Goal: Task Accomplishment & Management: Manage account settings

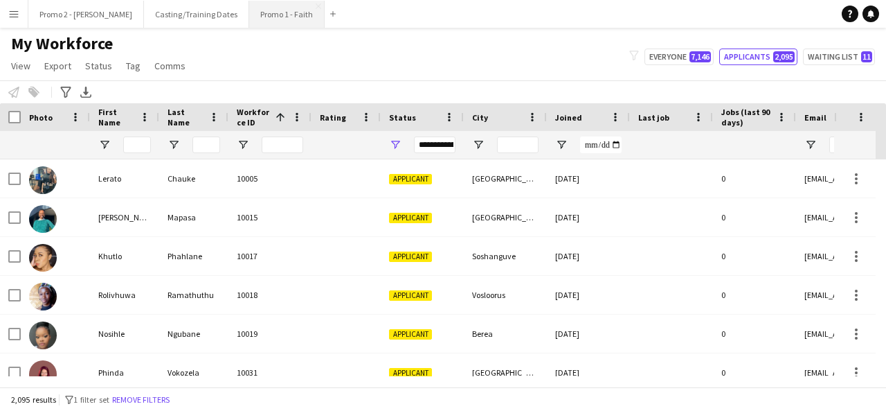
click at [249, 8] on button "Promo 1 - Faith Close" at bounding box center [286, 14] width 75 height 27
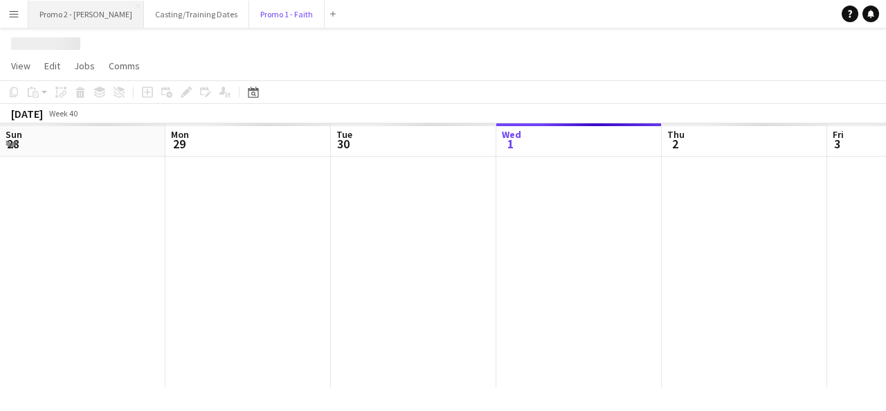
scroll to position [0, 331]
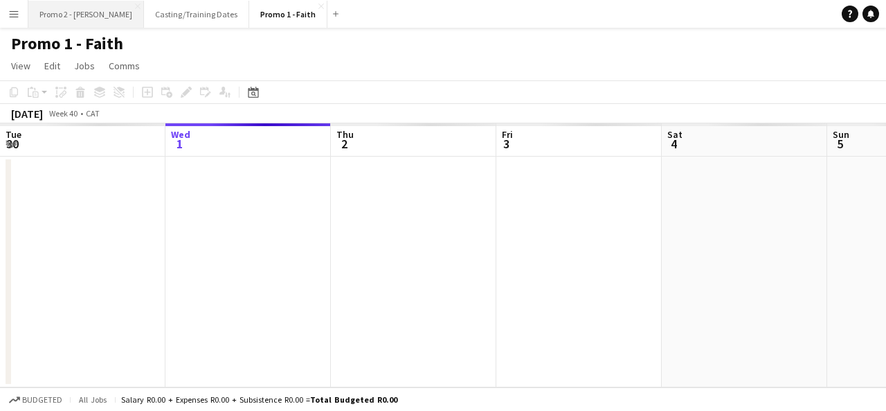
click at [63, 2] on button "Promo 2 - [PERSON_NAME]" at bounding box center [86, 14] width 116 height 27
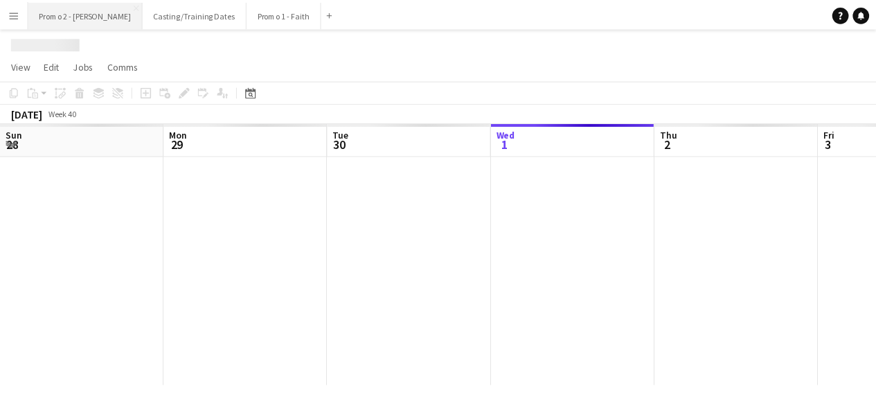
scroll to position [0, 331]
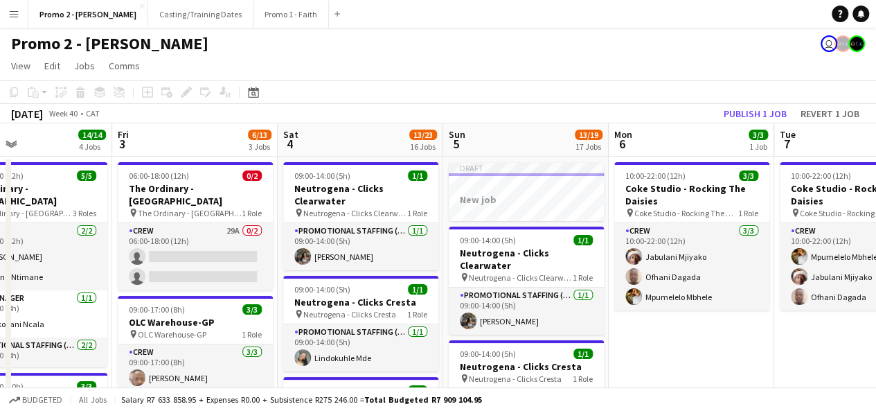
drag, startPoint x: 769, startPoint y: 213, endPoint x: 378, endPoint y: 132, distance: 399.4
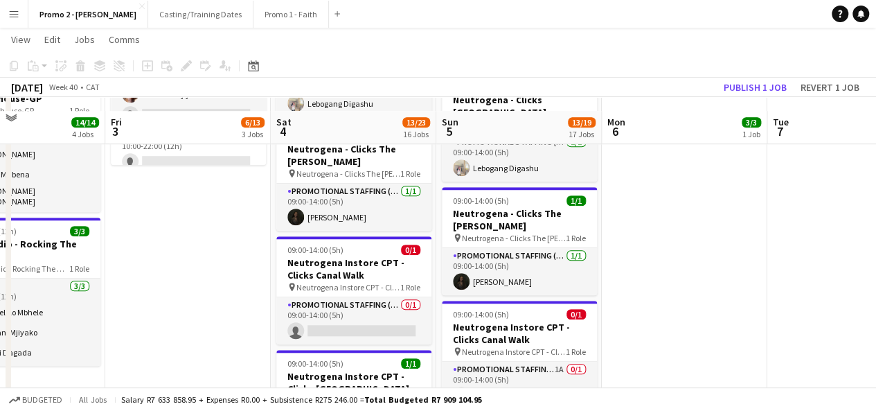
scroll to position [494, 0]
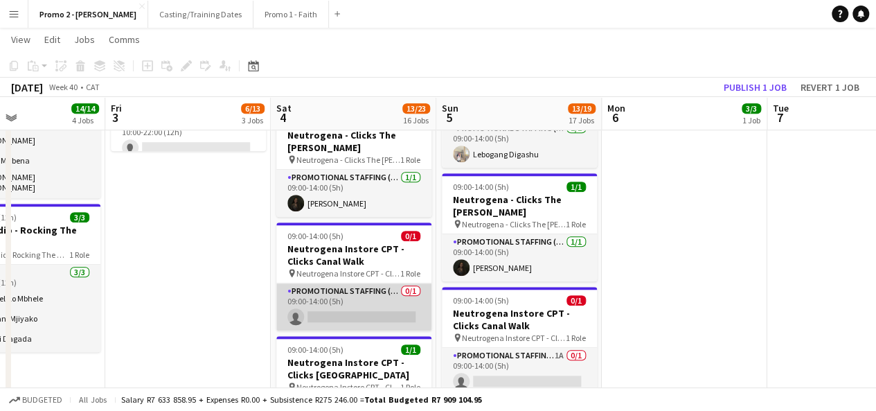
click at [366, 283] on app-card-role "Promotional Staffing (Brand Ambassadors) 0/1 09:00-14:00 (5h) single-neutral-ac…" at bounding box center [353, 306] width 155 height 47
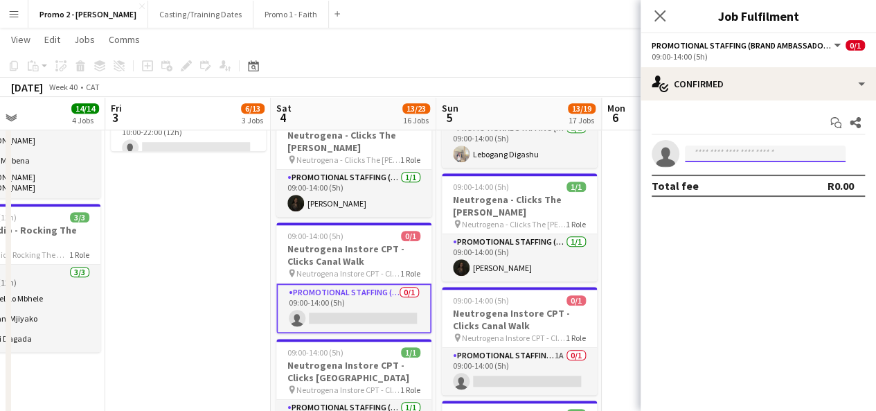
click at [725, 156] on input at bounding box center [765, 153] width 161 height 17
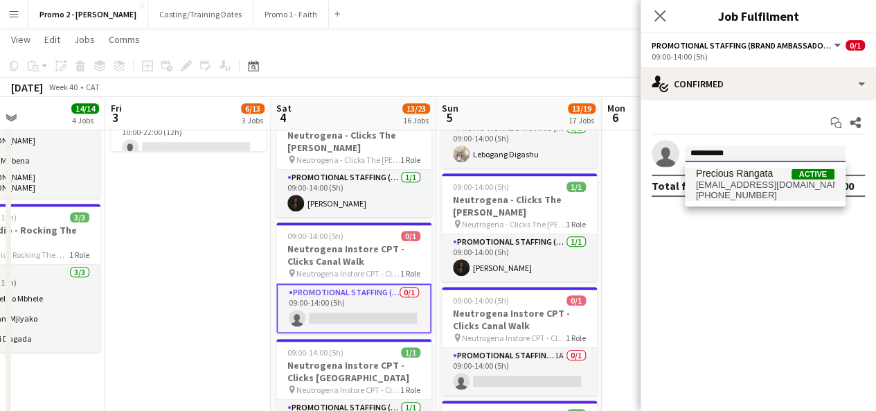
type input "**********"
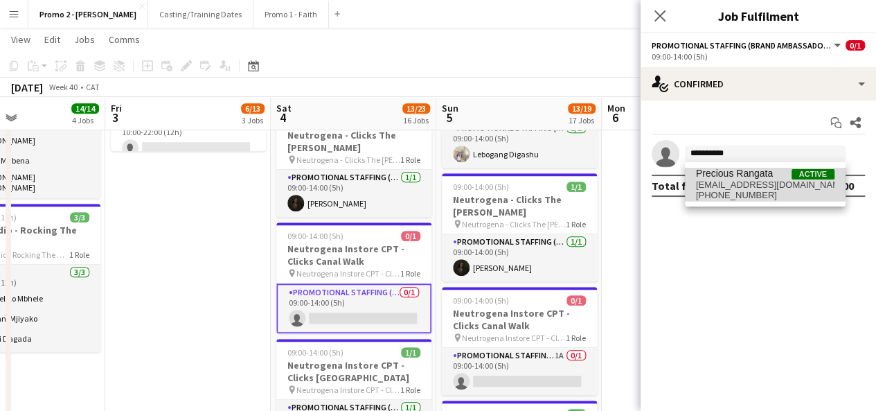
click at [742, 172] on span "Precious Rangata" at bounding box center [734, 174] width 77 height 12
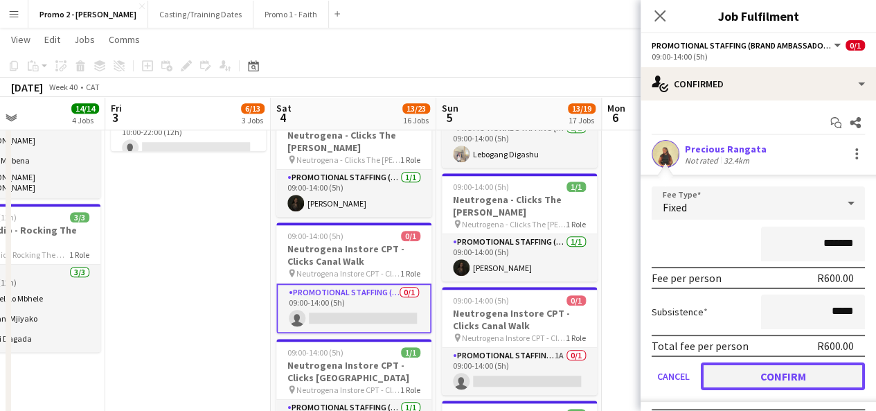
click at [778, 372] on button "Confirm" at bounding box center [783, 376] width 164 height 28
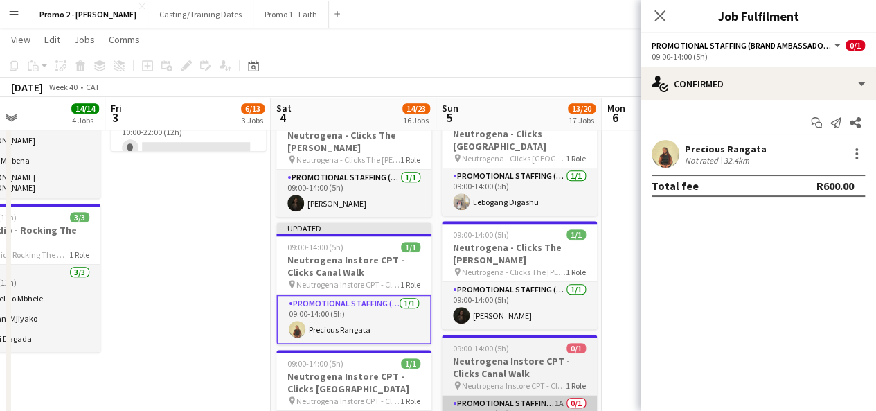
click at [547, 380] on span "Neutrogena Instore CPT - Clicks Canal Walk" at bounding box center [514, 385] width 104 height 10
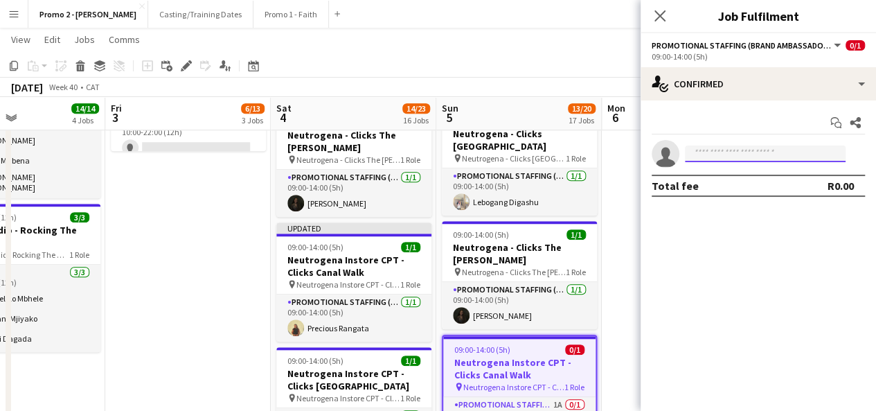
click at [736, 153] on input at bounding box center [765, 153] width 161 height 17
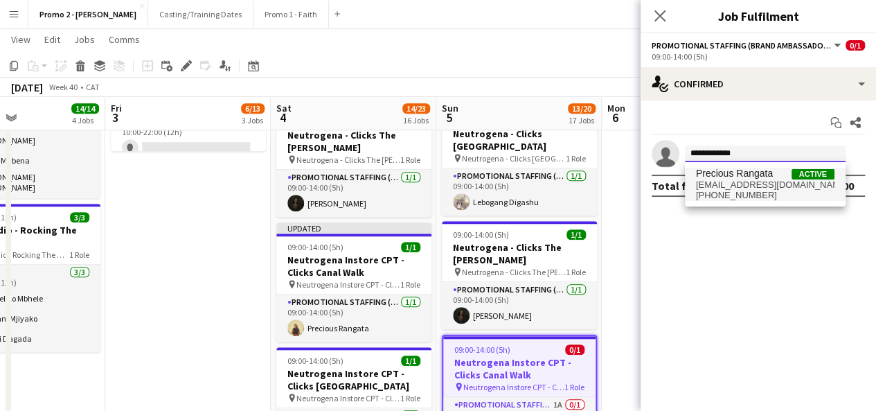
type input "**********"
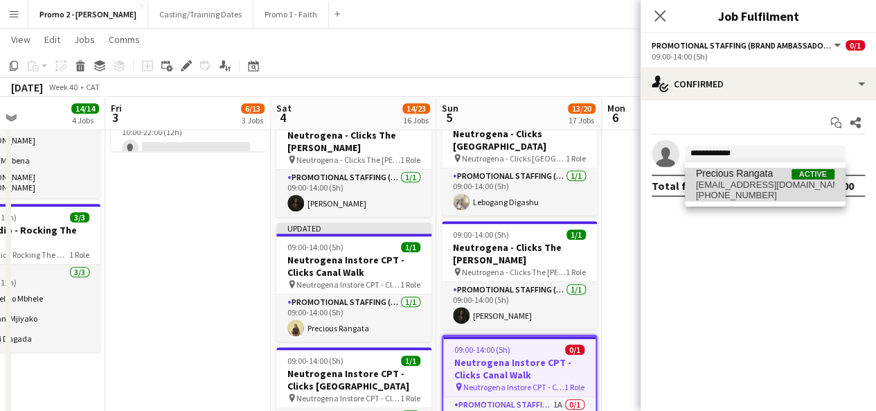
click at [737, 177] on span "Precious Rangata" at bounding box center [734, 174] width 77 height 12
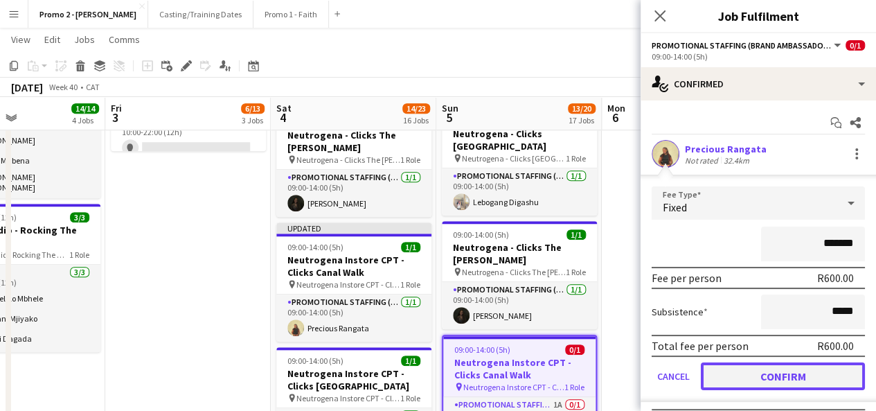
click at [770, 370] on button "Confirm" at bounding box center [783, 376] width 164 height 28
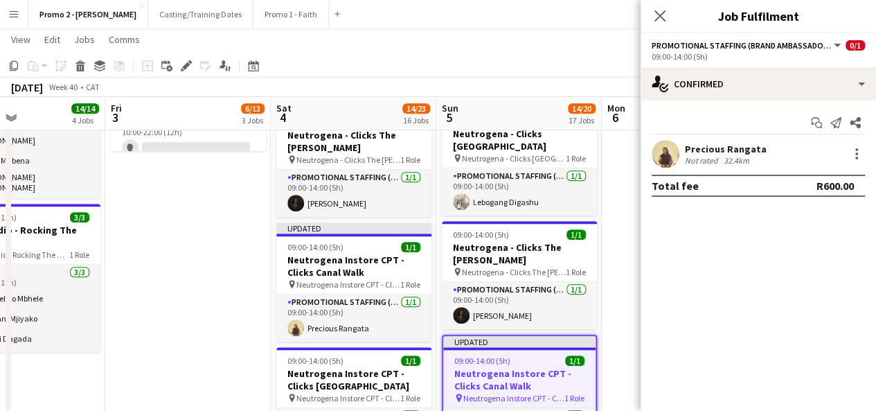
click at [627, 89] on div "[DATE] Week 40 • CAT Publish 1 job Revert 1 job" at bounding box center [438, 87] width 876 height 19
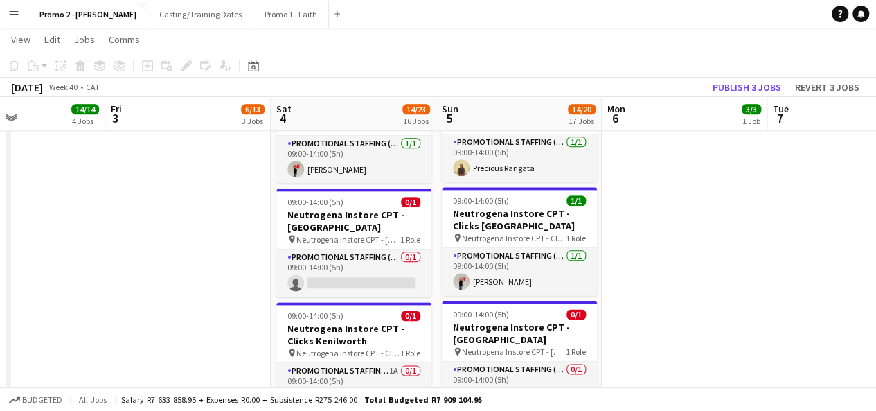
scroll to position [773, 0]
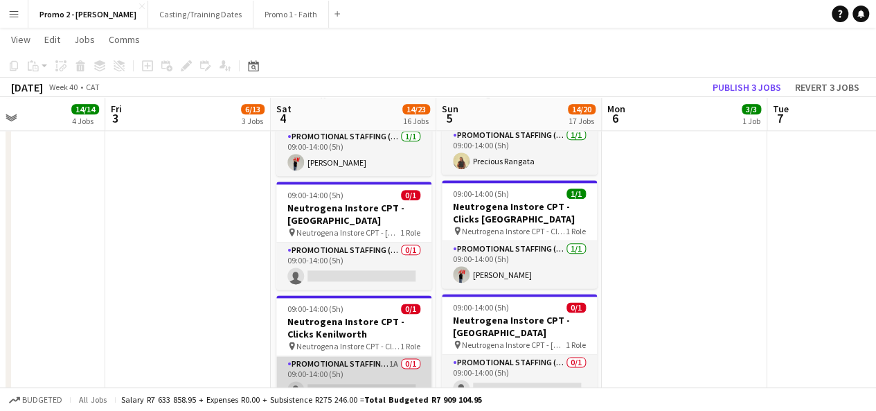
click at [357, 356] on app-card-role "Promotional Staffing (Brand Ambassadors) 1A 0/1 09:00-14:00 (5h) single-neutral…" at bounding box center [353, 379] width 155 height 47
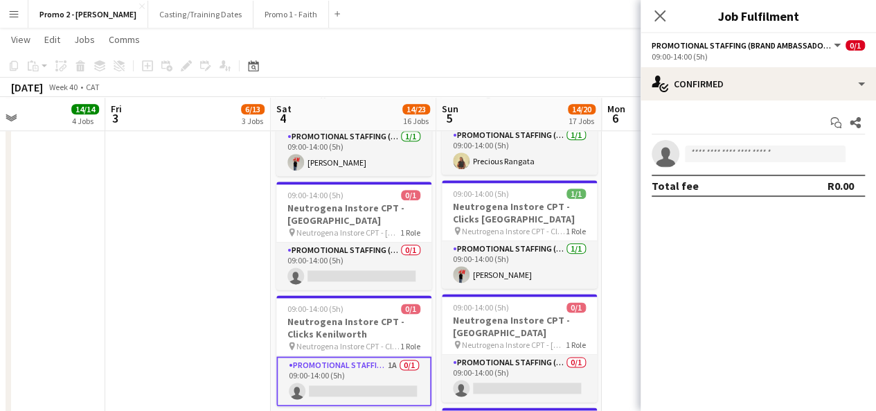
click at [757, 162] on app-invite-slot "single-neutral-actions" at bounding box center [757, 154] width 235 height 28
click at [753, 145] on input at bounding box center [765, 153] width 161 height 17
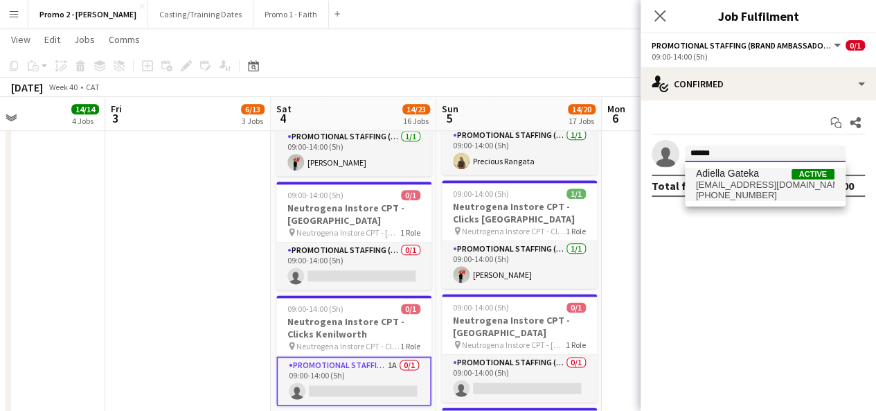
type input "******"
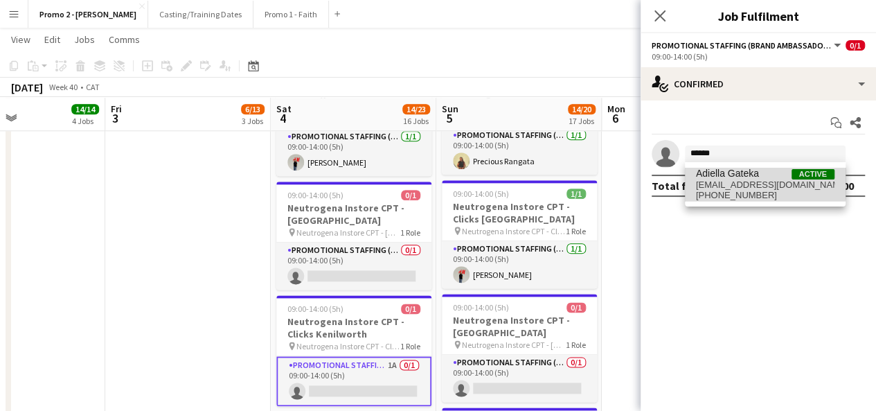
click at [741, 171] on span "Adiella Gateka" at bounding box center [727, 174] width 63 height 12
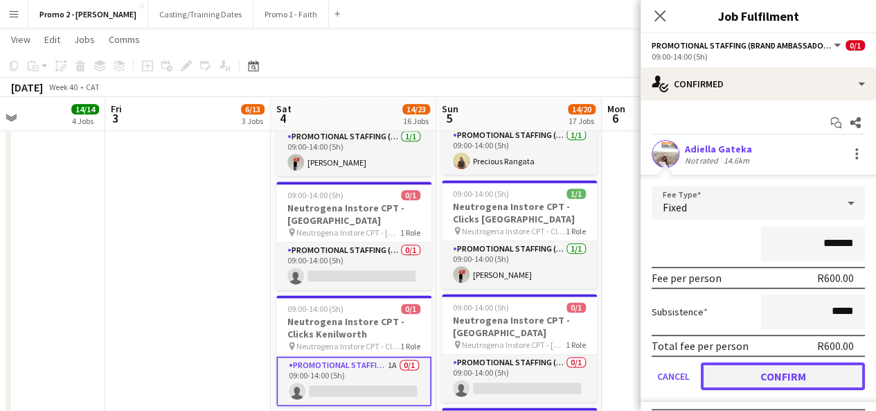
click at [767, 376] on button "Confirm" at bounding box center [783, 376] width 164 height 28
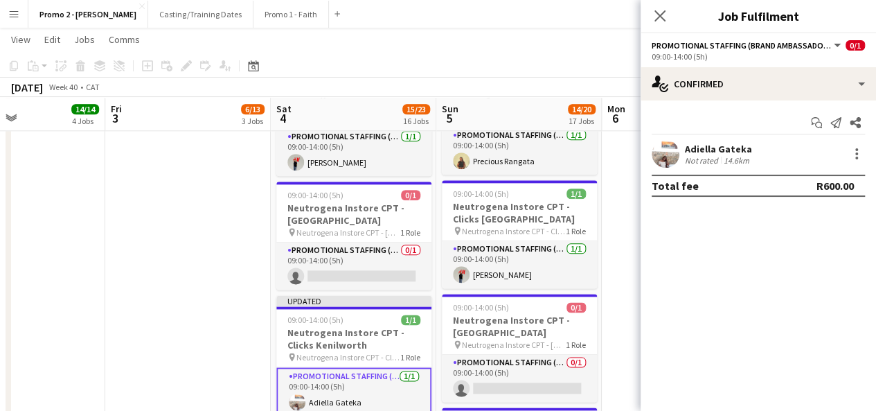
click at [622, 82] on div "[DATE] Week 40 • CAT Publish 1 job Revert 1 job" at bounding box center [438, 87] width 876 height 19
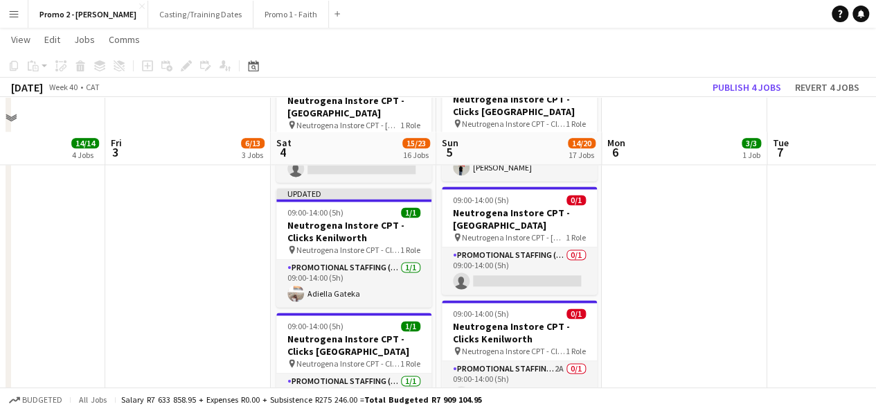
scroll to position [949, 0]
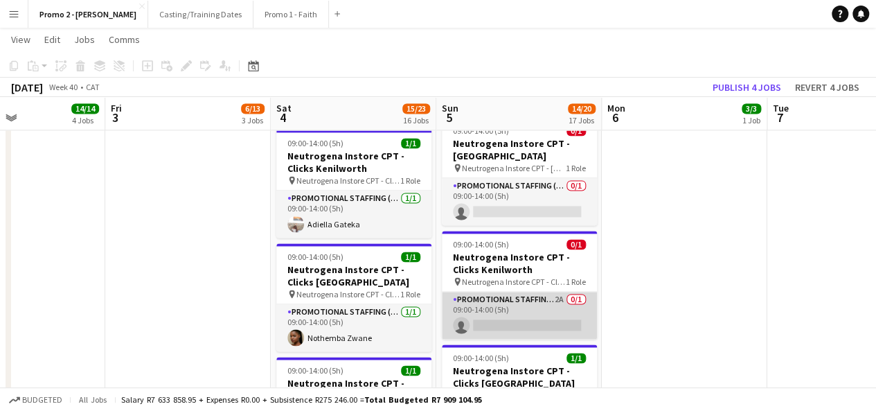
click at [521, 291] on app-card-role "Promotional Staffing (Brand Ambassadors) 2A 0/1 09:00-14:00 (5h) single-neutral…" at bounding box center [519, 314] width 155 height 47
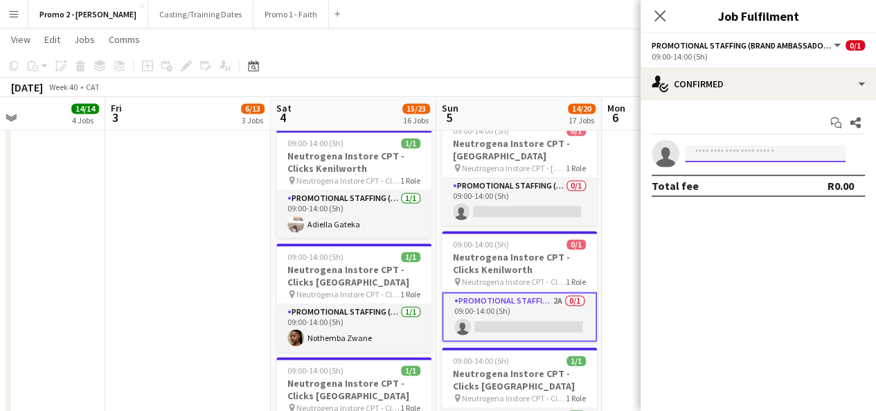
click at [725, 154] on input at bounding box center [765, 153] width 161 height 17
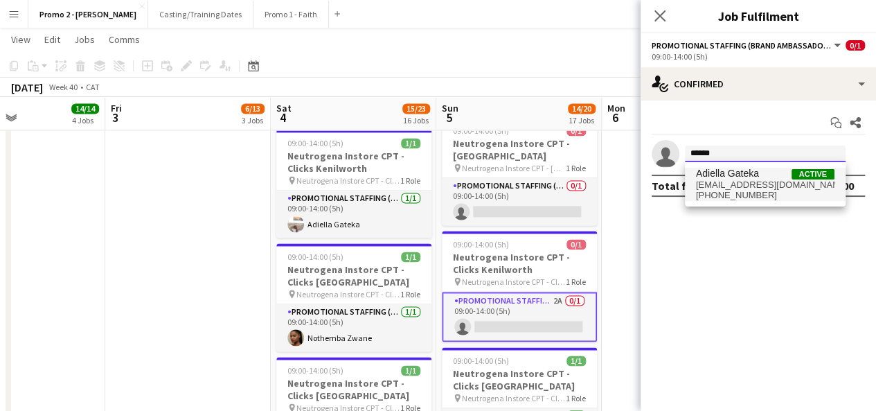
type input "******"
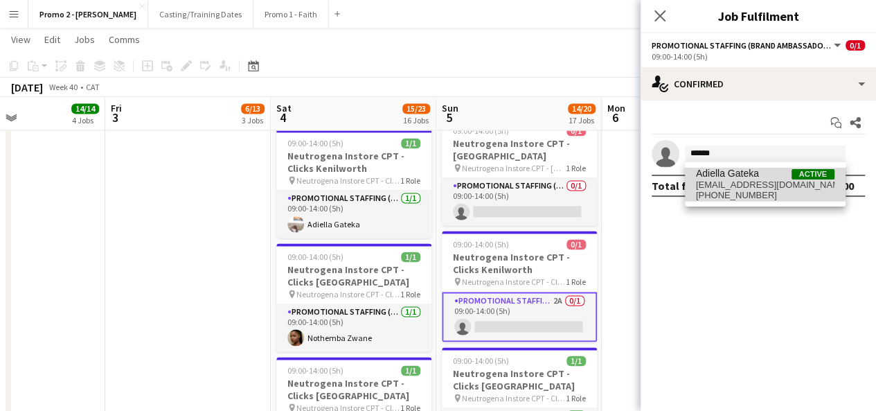
click at [727, 173] on span "Adiella Gateka" at bounding box center [727, 174] width 63 height 12
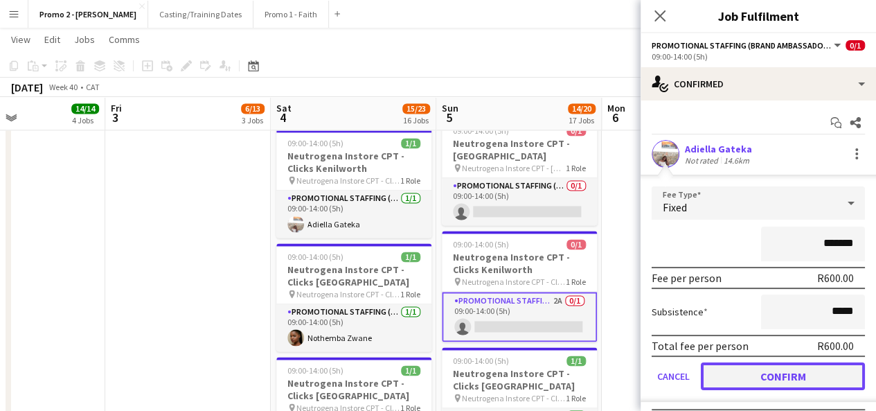
click at [782, 381] on button "Confirm" at bounding box center [783, 376] width 164 height 28
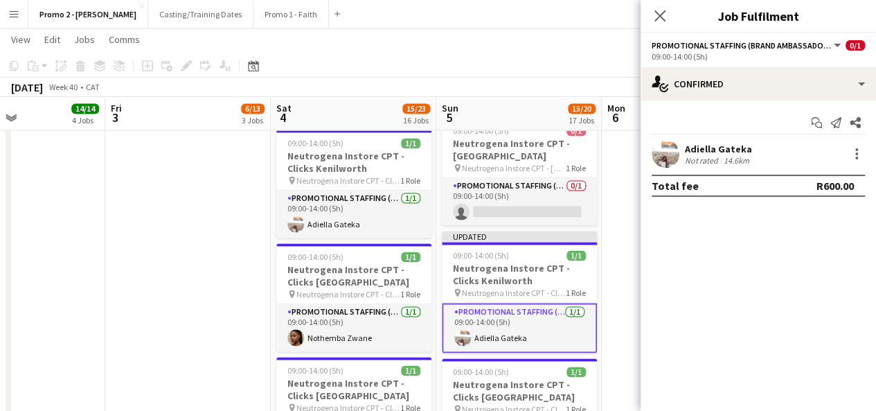
click at [570, 87] on div "[DATE] Week 40 • CAT Publish 1 job Revert 1 job" at bounding box center [438, 87] width 876 height 19
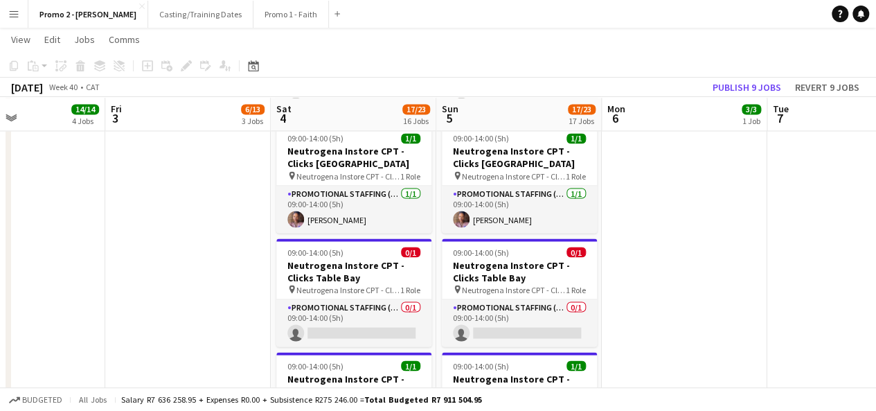
scroll to position [1207, 0]
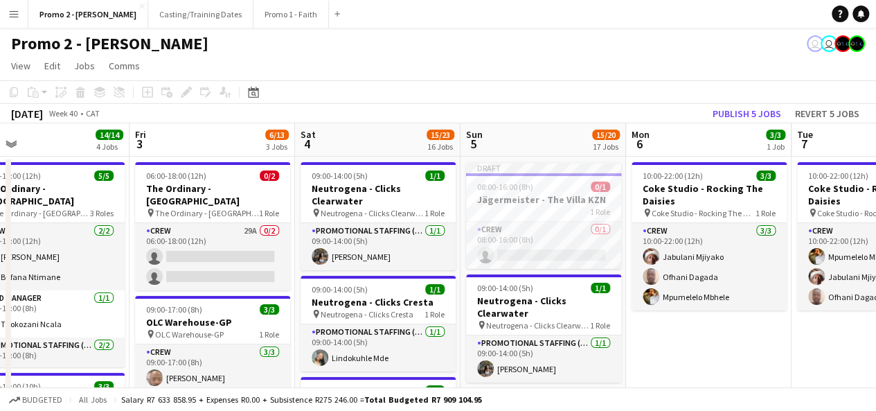
drag, startPoint x: 805, startPoint y: 221, endPoint x: 435, endPoint y: 200, distance: 370.9
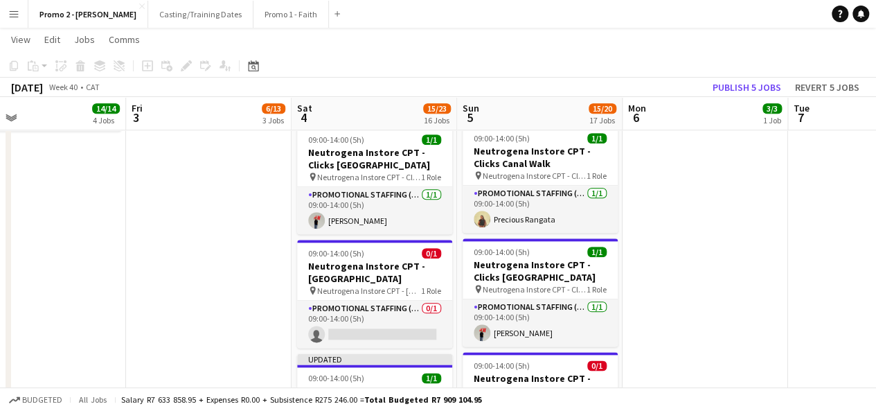
scroll to position [728, 0]
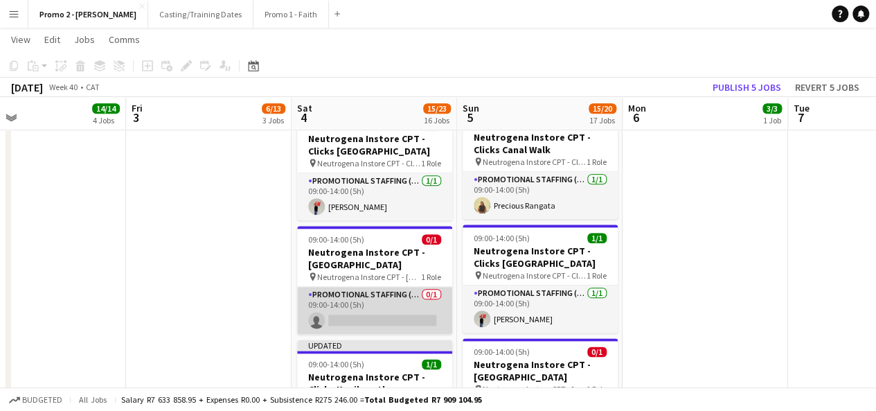
click at [407, 287] on app-card-role "Promotional Staffing (Brand Ambassadors) 0/1 09:00-14:00 (5h) single-neutral-ac…" at bounding box center [374, 310] width 155 height 47
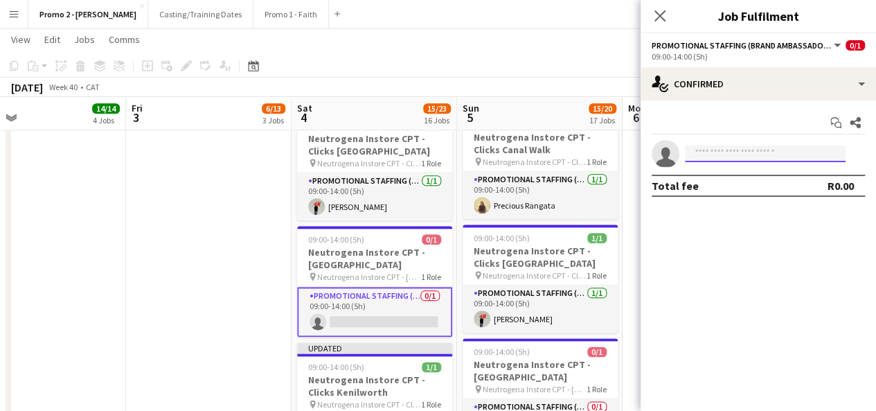
click at [740, 154] on input at bounding box center [765, 153] width 161 height 17
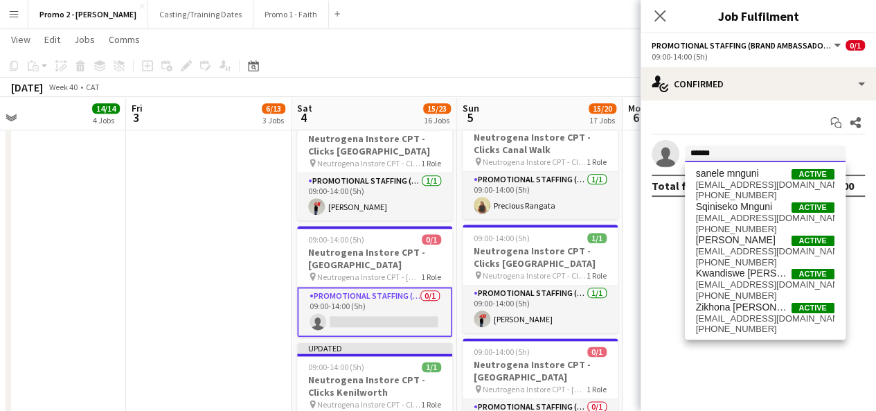
drag, startPoint x: 739, startPoint y: 159, endPoint x: 679, endPoint y: 164, distance: 60.4
click at [679, 164] on app-invite-slot "single-neutral-actions ******" at bounding box center [757, 154] width 235 height 28
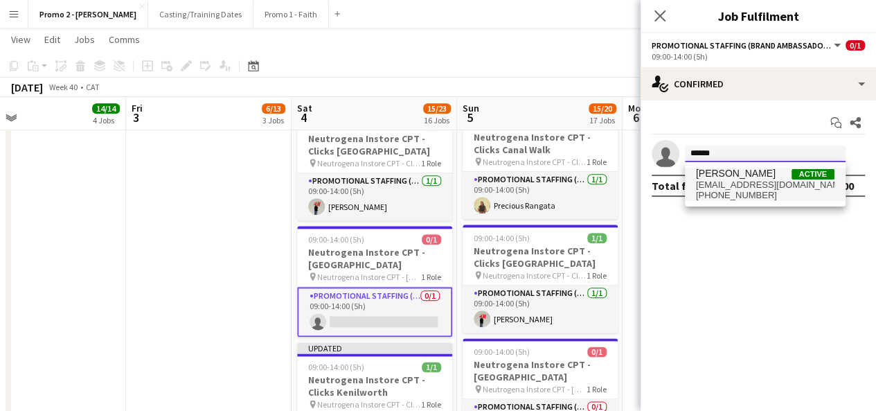
type input "******"
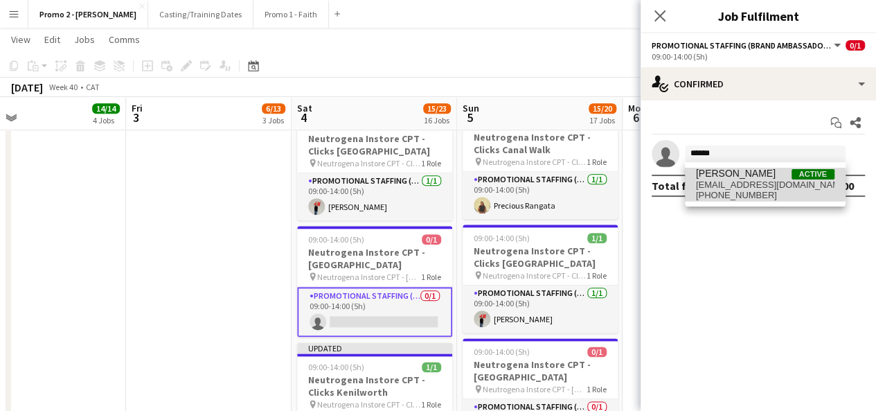
click at [720, 184] on span "sharonmnguni69@gmail.com" at bounding box center [765, 184] width 138 height 11
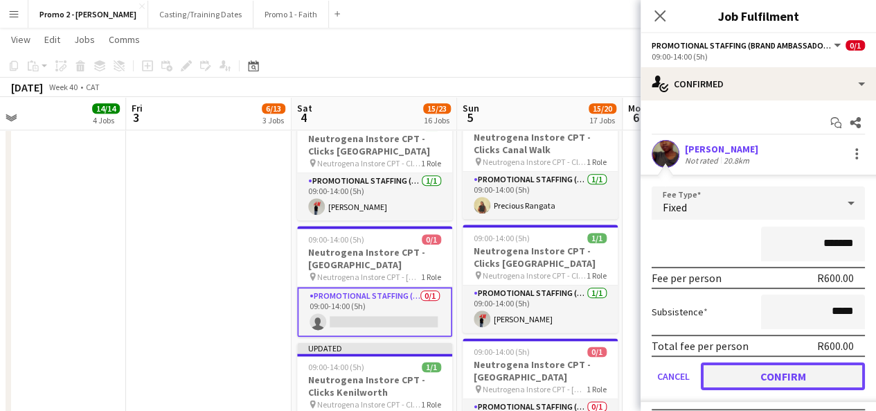
click at [791, 369] on button "Confirm" at bounding box center [783, 376] width 164 height 28
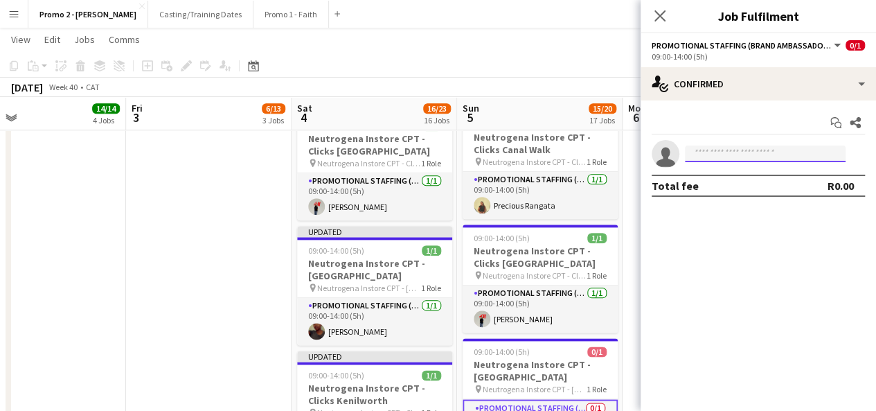
click at [756, 156] on input at bounding box center [765, 153] width 161 height 17
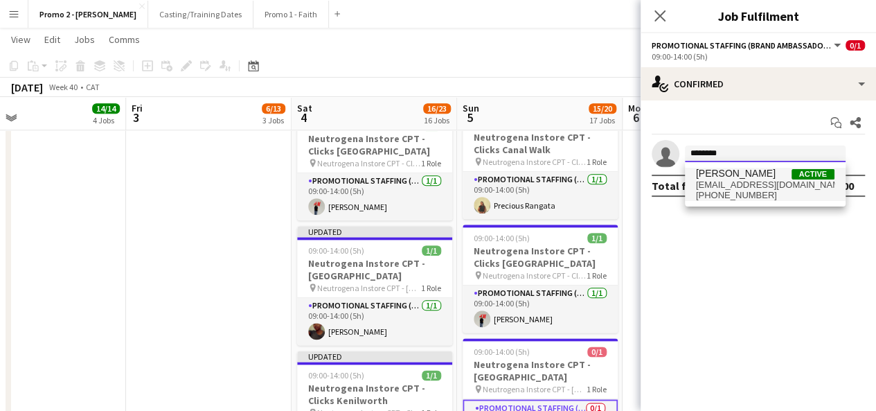
type input "********"
click at [745, 183] on span "sharonmnguni69@gmail.com" at bounding box center [765, 184] width 138 height 11
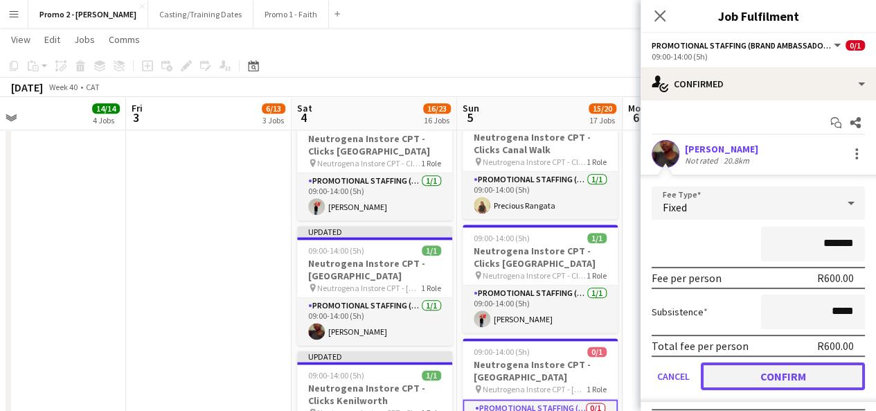
click at [767, 369] on button "Confirm" at bounding box center [783, 376] width 164 height 28
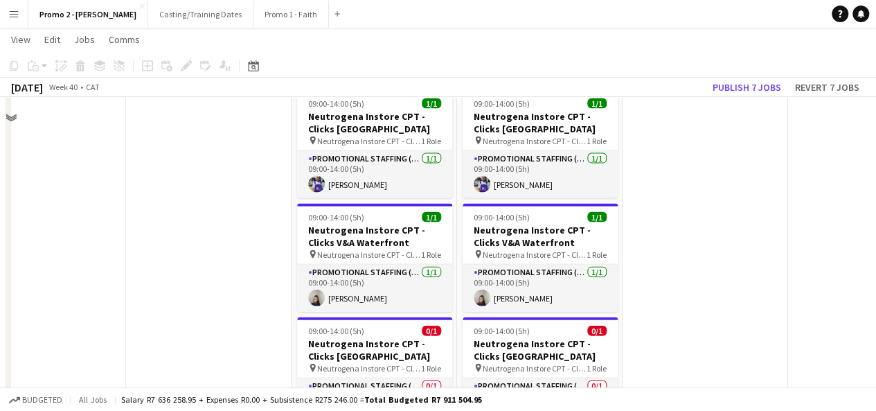
scroll to position [1472, 0]
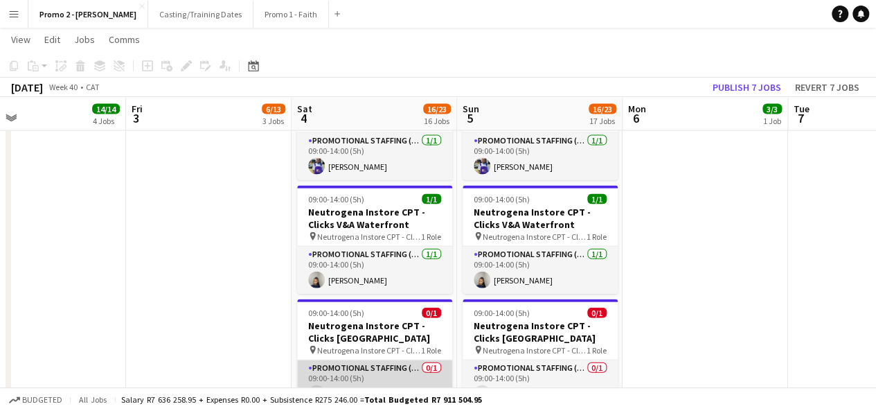
click at [388, 360] on app-card-role "Promotional Staffing (Brand Ambassadors) 0/1 09:00-14:00 (5h) single-neutral-ac…" at bounding box center [374, 383] width 155 height 47
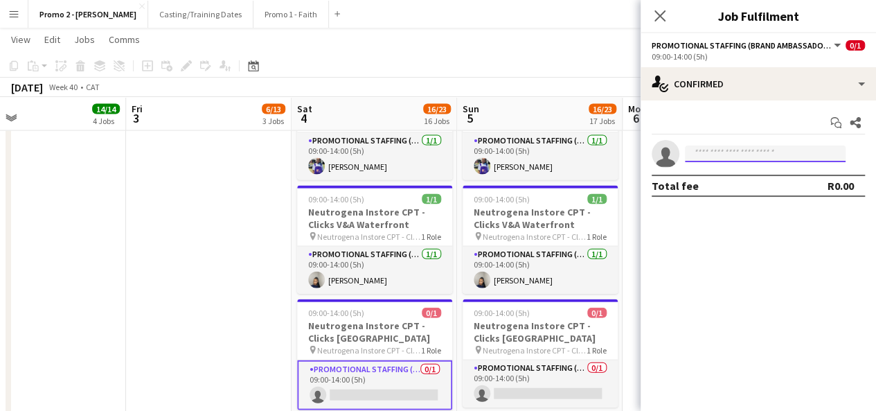
click at [743, 146] on input at bounding box center [765, 153] width 161 height 17
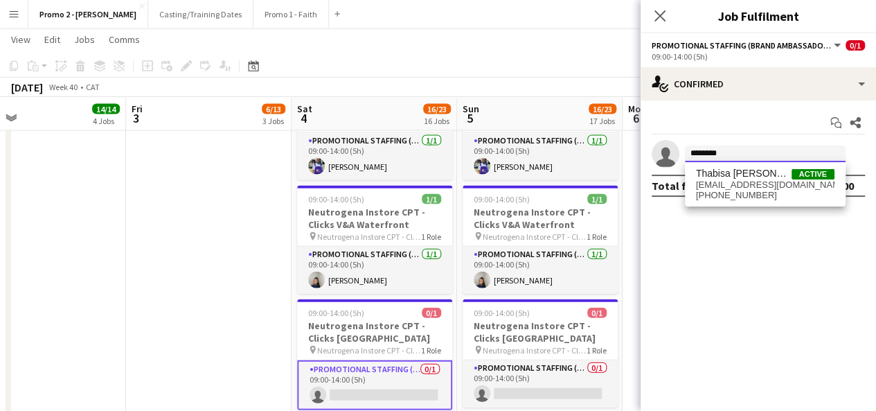
type input "*******"
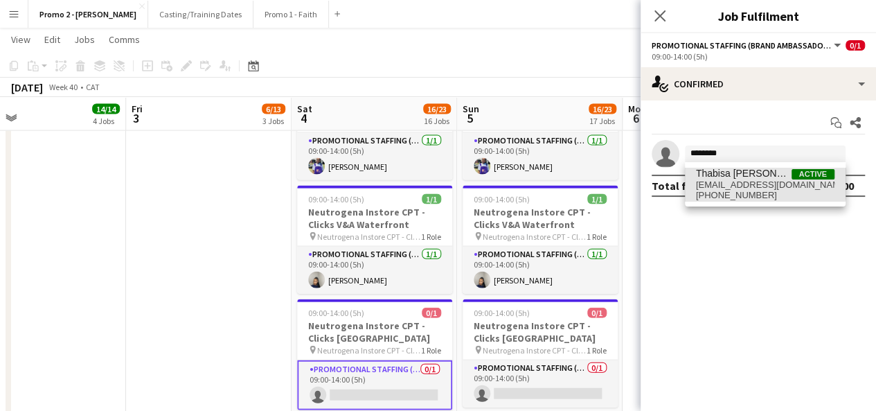
click at [750, 175] on span "Thabisa [PERSON_NAME]" at bounding box center [744, 174] width 96 height 12
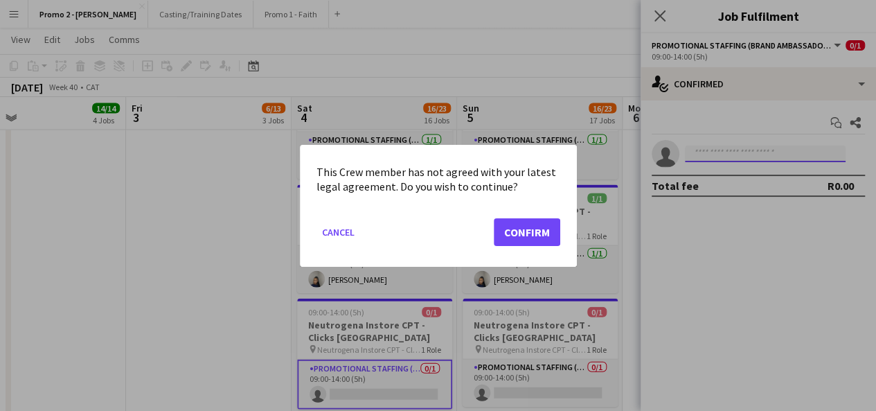
scroll to position [0, 0]
click at [538, 226] on button "Confirm" at bounding box center [527, 231] width 66 height 28
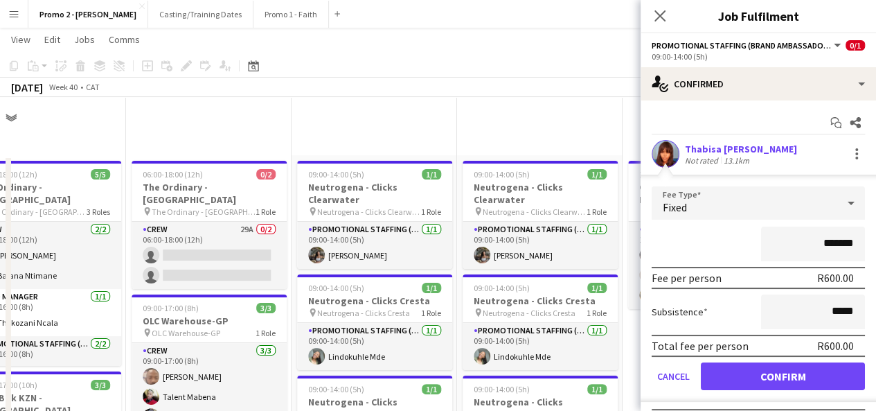
scroll to position [1472, 0]
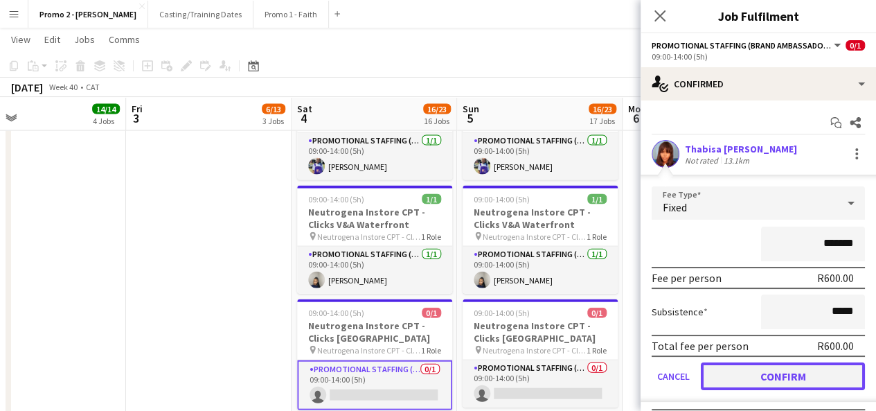
click at [768, 377] on button "Confirm" at bounding box center [783, 376] width 164 height 28
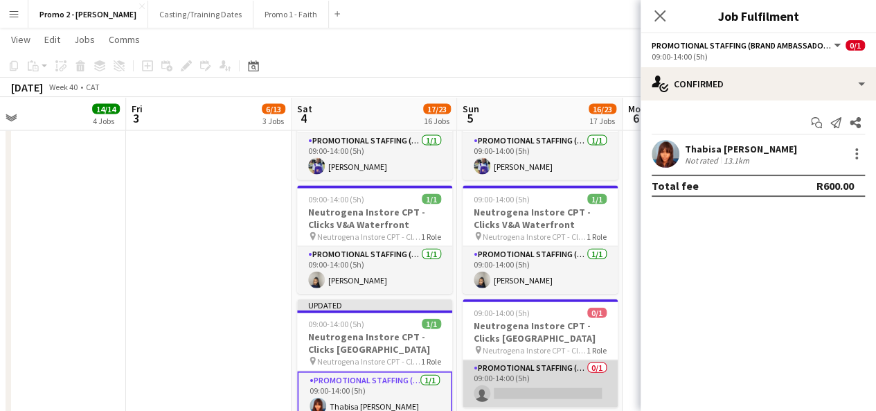
click at [530, 360] on app-card-role "Promotional Staffing (Brand Ambassadors) 0/1 09:00-14:00 (5h) single-neutral-ac…" at bounding box center [539, 383] width 155 height 47
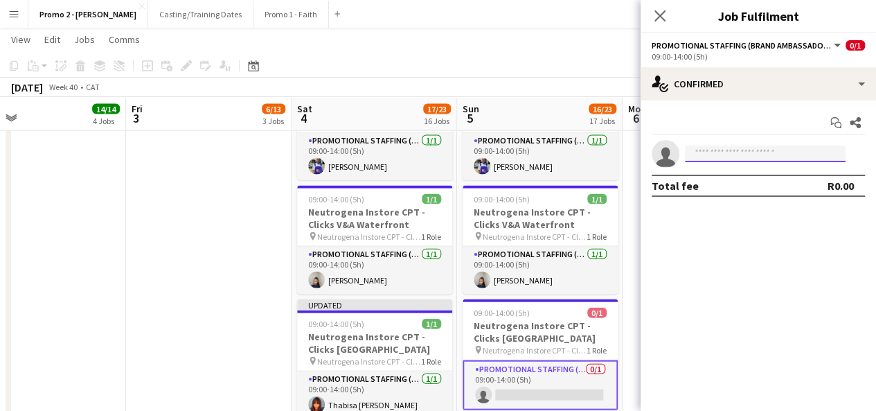
click at [739, 156] on input at bounding box center [765, 153] width 161 height 17
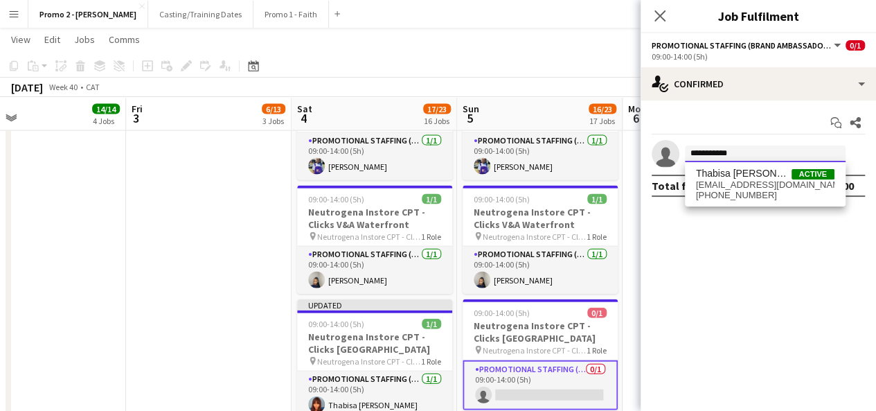
type input "**********"
click at [748, 189] on span "thabisaoliphant668@gmail.com" at bounding box center [765, 184] width 138 height 11
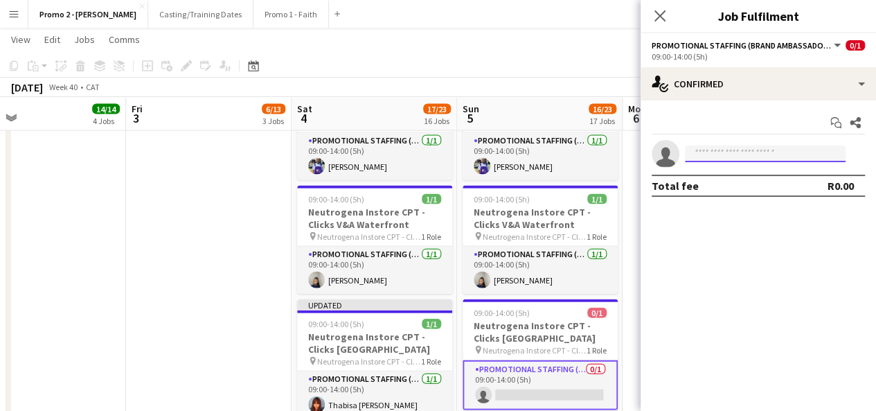
scroll to position [0, 0]
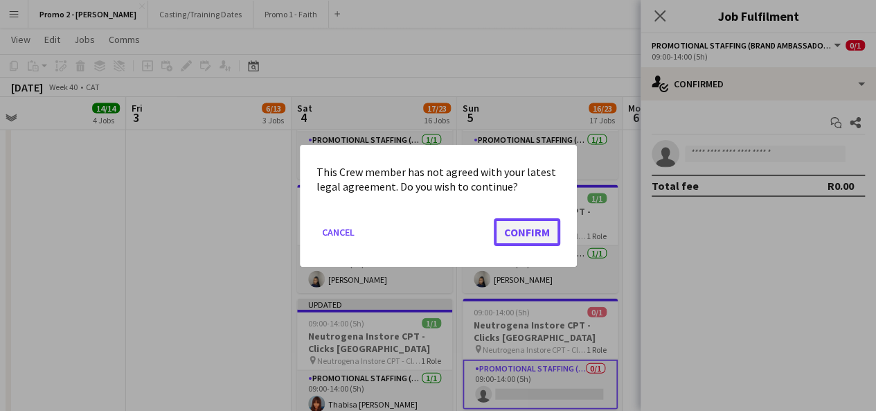
click at [536, 236] on button "Confirm" at bounding box center [527, 231] width 66 height 28
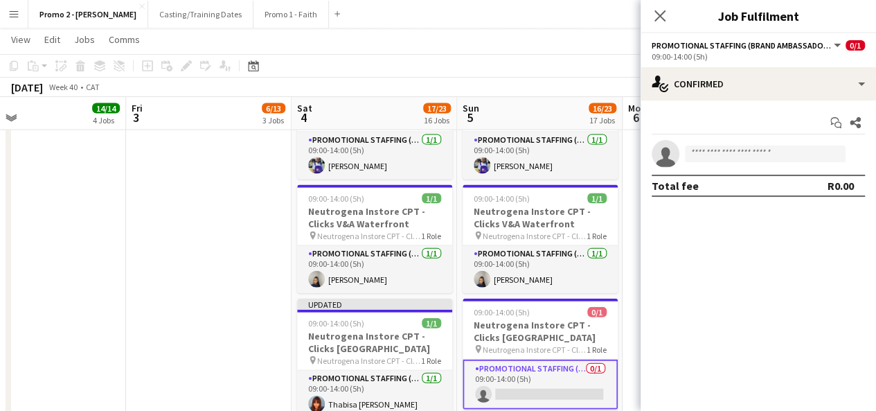
scroll to position [1472, 0]
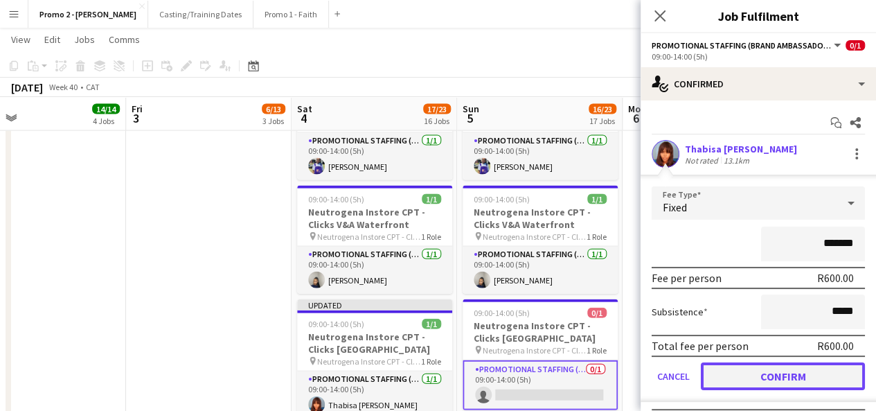
click at [786, 375] on button "Confirm" at bounding box center [783, 376] width 164 height 28
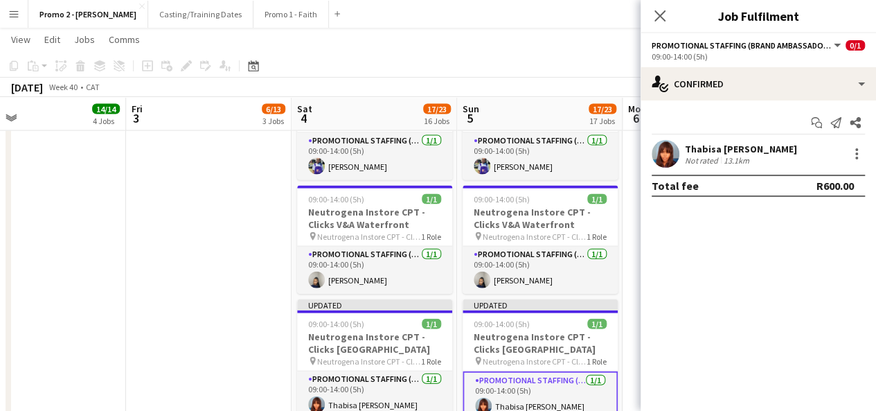
click at [597, 70] on app-toolbar "Copy Paste Paste Ctrl+V Paste with crew Ctrl+Shift+V Paste linked Job Delete Gr…" at bounding box center [438, 66] width 876 height 24
